Goal: Navigation & Orientation: Find specific page/section

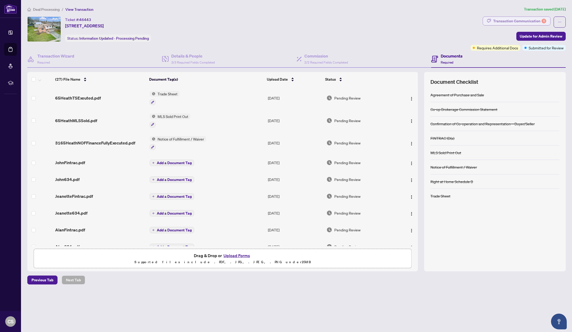
click at [504, 20] on div "Transaction Communication 6" at bounding box center [519, 21] width 53 height 8
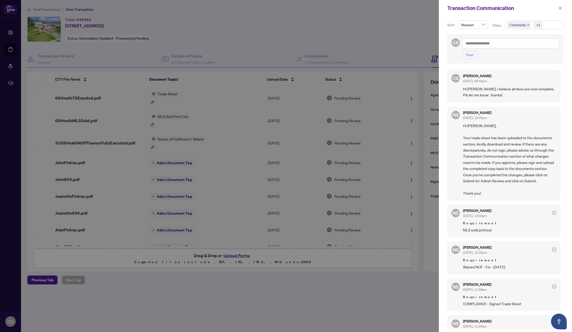
click at [331, 25] on div at bounding box center [286, 166] width 572 height 332
click at [562, 8] on button "button" at bounding box center [559, 8] width 7 height 6
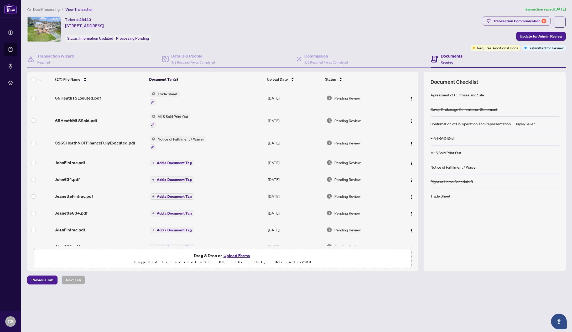
click at [315, 31] on div "Ticket #: 46443 [STREET_ADDRESS][PERSON_NAME] Status: Information Updated - Pro…" at bounding box center [247, 29] width 441 height 25
click at [501, 20] on div "Transaction Communication 6" at bounding box center [519, 21] width 53 height 8
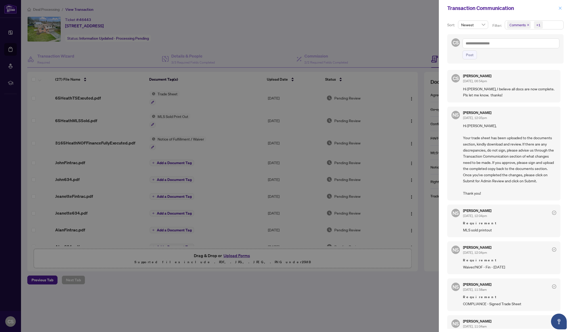
click at [561, 7] on icon "close" at bounding box center [560, 8] width 4 height 4
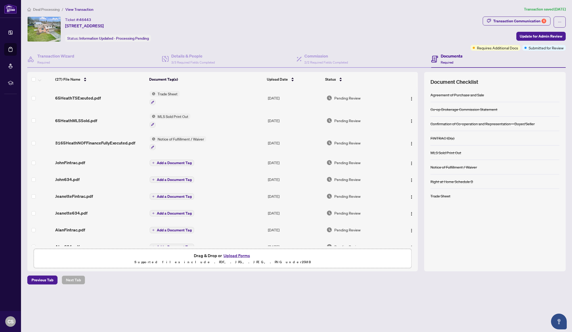
click at [50, 9] on span "Deal Processing" at bounding box center [46, 9] width 27 height 5
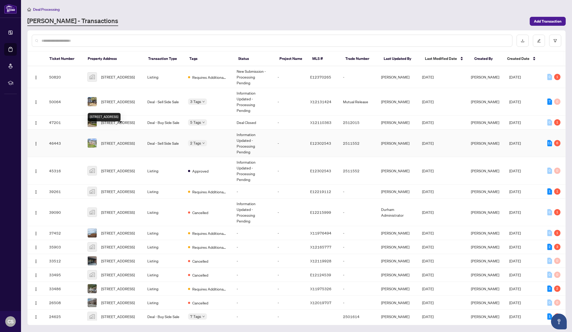
click at [135, 140] on span "[STREET_ADDRESS]" at bounding box center [118, 143] width 34 height 6
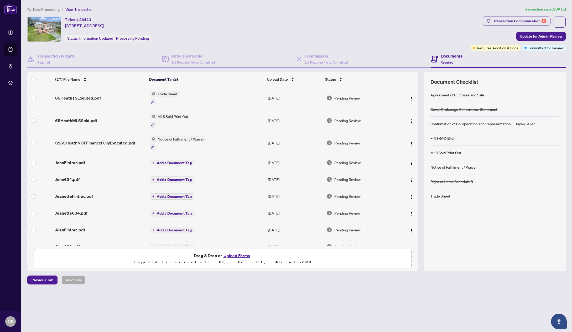
click at [45, 10] on span "Deal Processing" at bounding box center [46, 9] width 27 height 5
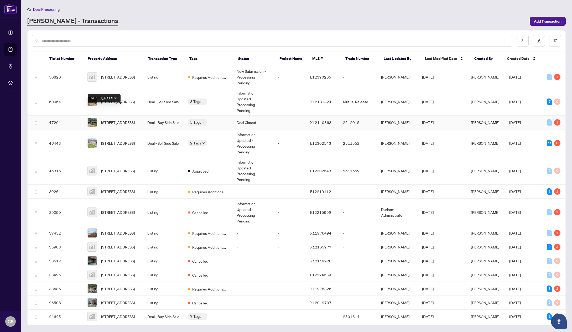
click at [120, 119] on span "789 Old Mill Rd, Kawartha Lakes, Ontario K0L 2W0, Canada" at bounding box center [118, 122] width 34 height 6
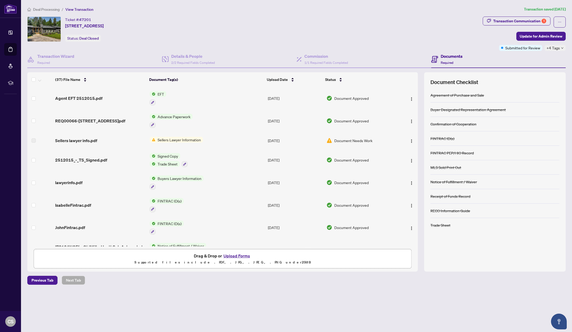
click at [86, 19] on span "47201" at bounding box center [85, 19] width 12 height 5
click at [266, 28] on div "Ticket #: 47201 789 Old Mill Rd, Kawartha Lakes, Ontario K0L 2W0, Canada Status…" at bounding box center [253, 29] width 453 height 25
